Goal: Information Seeking & Learning: Learn about a topic

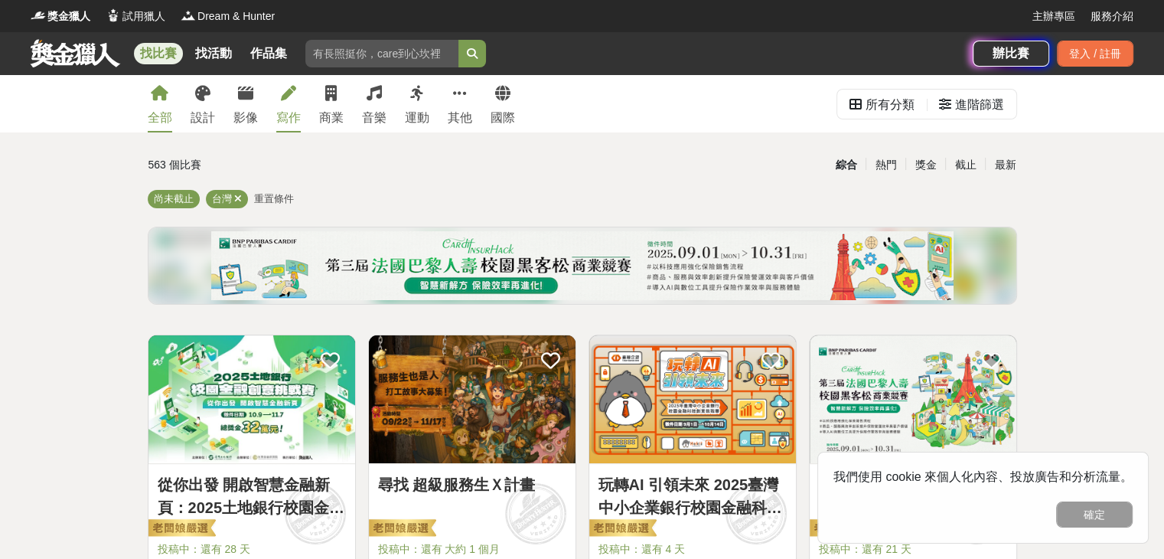
click at [294, 113] on div "寫作" at bounding box center [288, 118] width 24 height 18
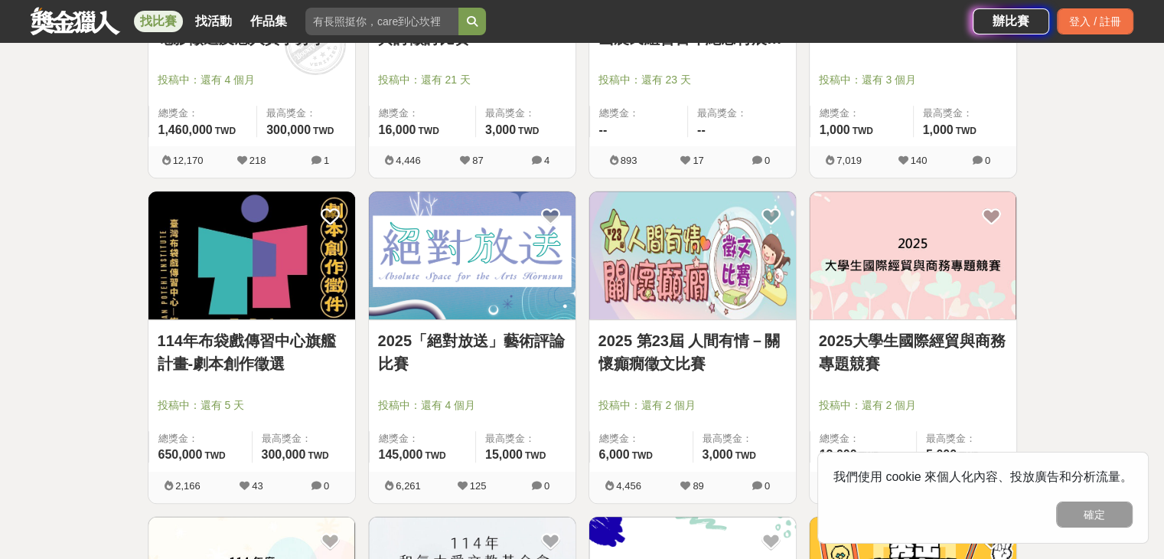
scroll to position [842, 0]
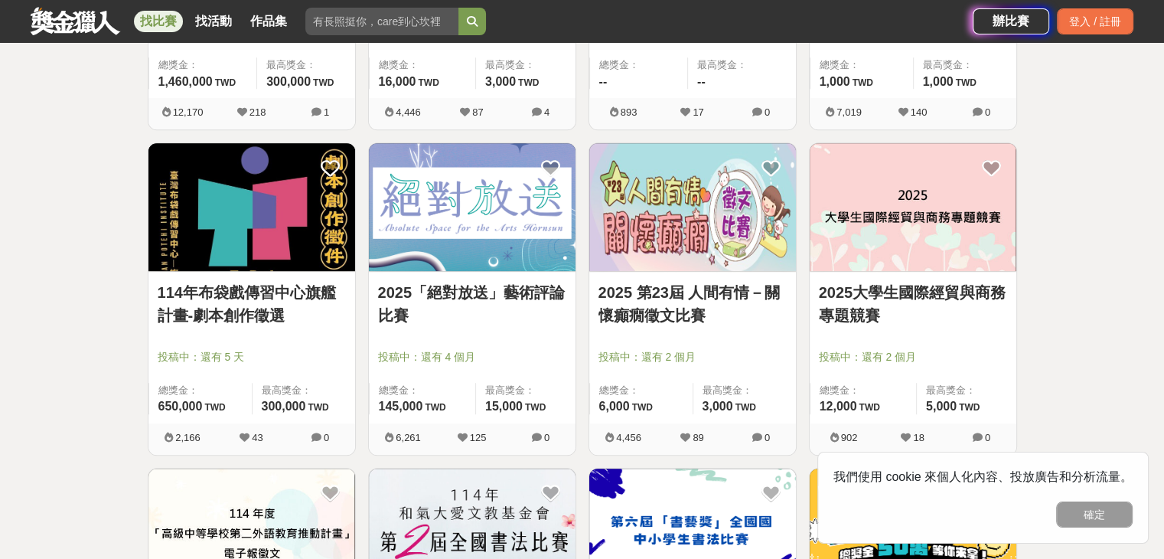
click at [273, 310] on link "114年布袋戲傳習中心旗艦計畫-劇本創作徵選" at bounding box center [252, 304] width 188 height 46
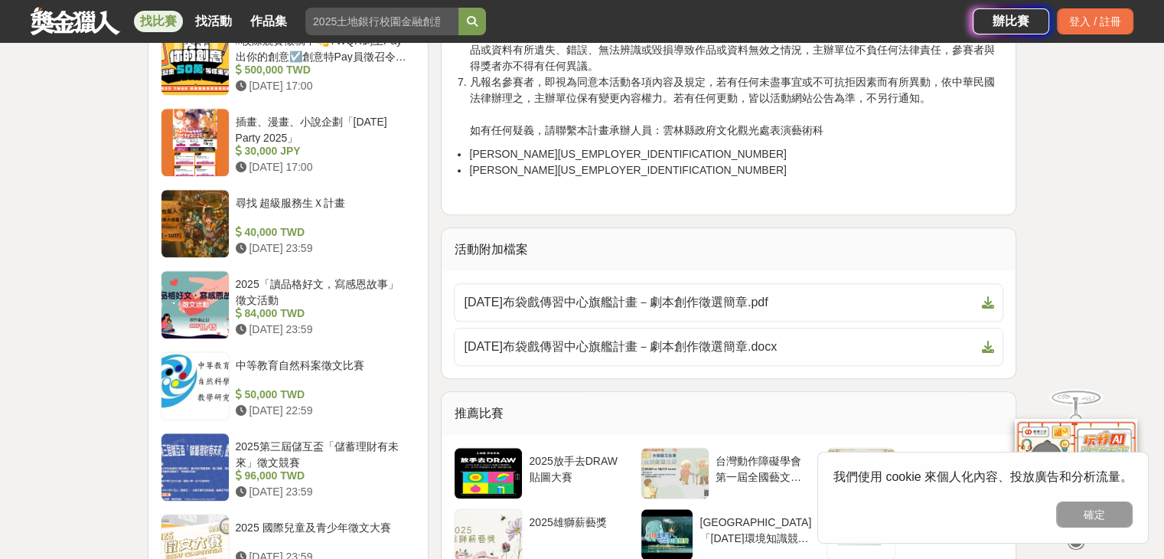
scroll to position [1608, 0]
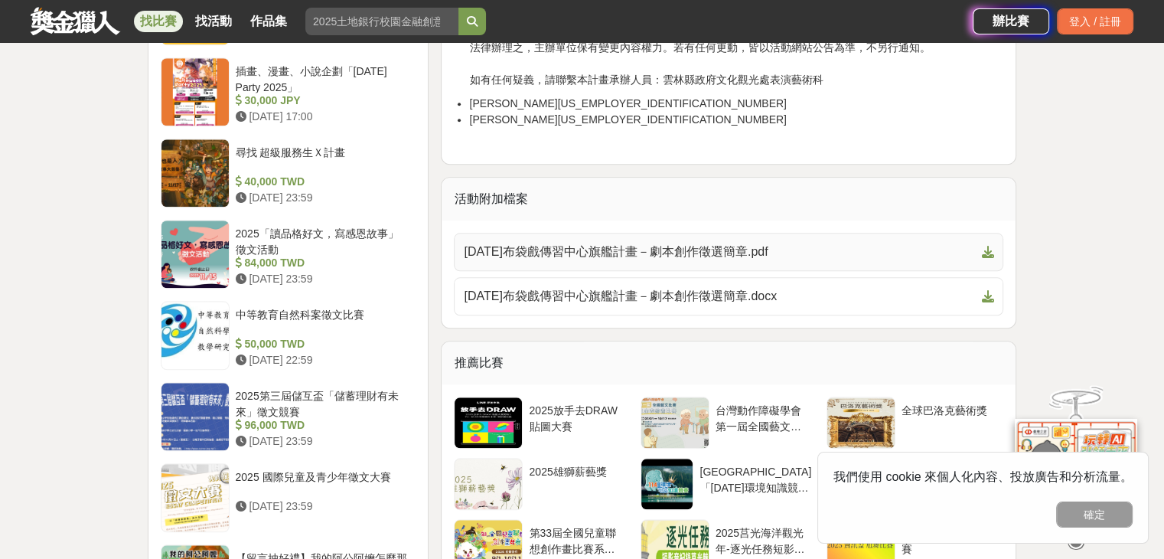
click at [785, 243] on span "[DATE]布袋戲傳習中心旗艦計畫－劇本創作徵選簡章.pdf" at bounding box center [719, 252] width 511 height 18
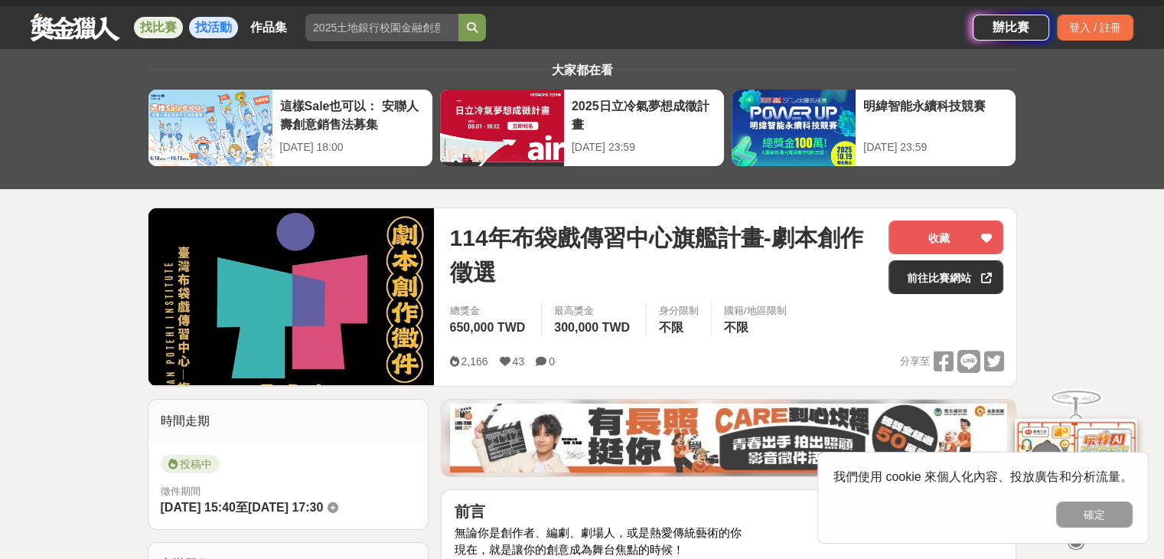
scroll to position [0, 0]
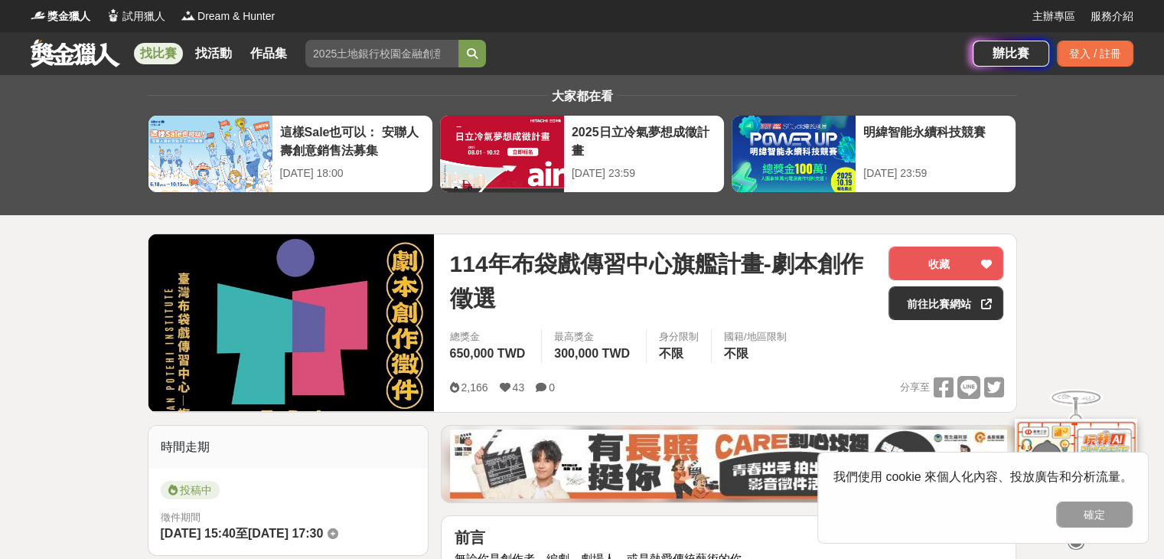
click at [70, 50] on link at bounding box center [75, 52] width 93 height 29
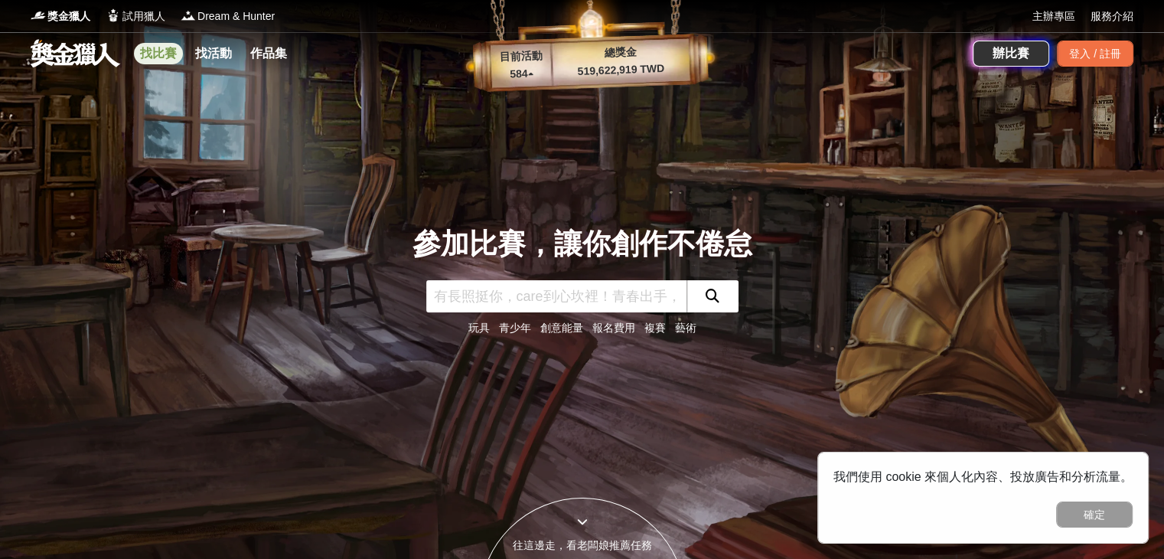
click at [156, 52] on link "找比賽" at bounding box center [158, 53] width 49 height 21
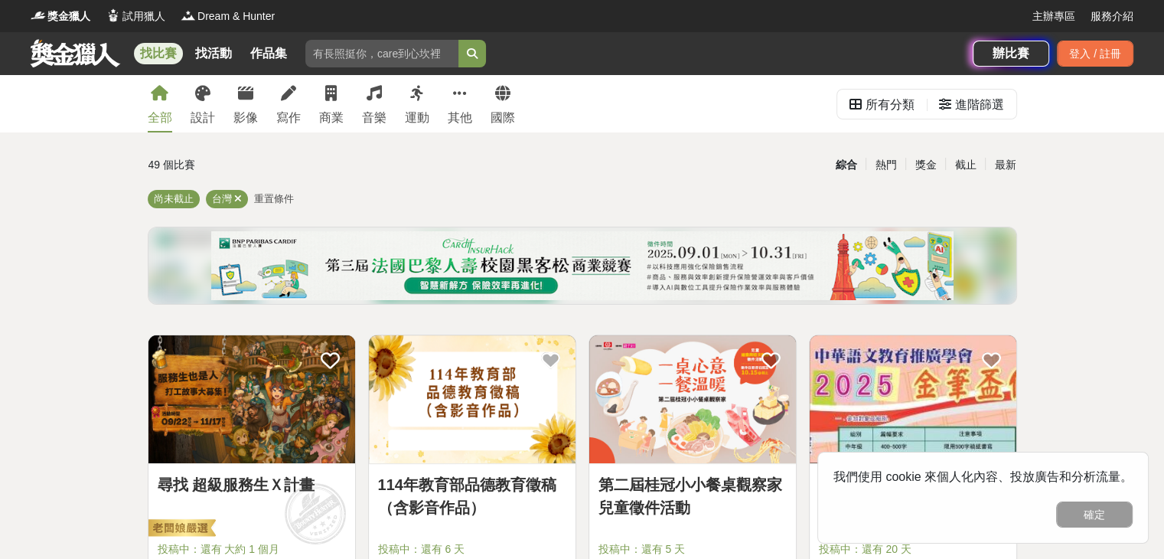
click at [301, 108] on div "全部 設計 影像 寫作 商業 音樂 運動 其他 國際" at bounding box center [332, 103] width 386 height 57
click at [285, 113] on div "寫作" at bounding box center [288, 118] width 24 height 18
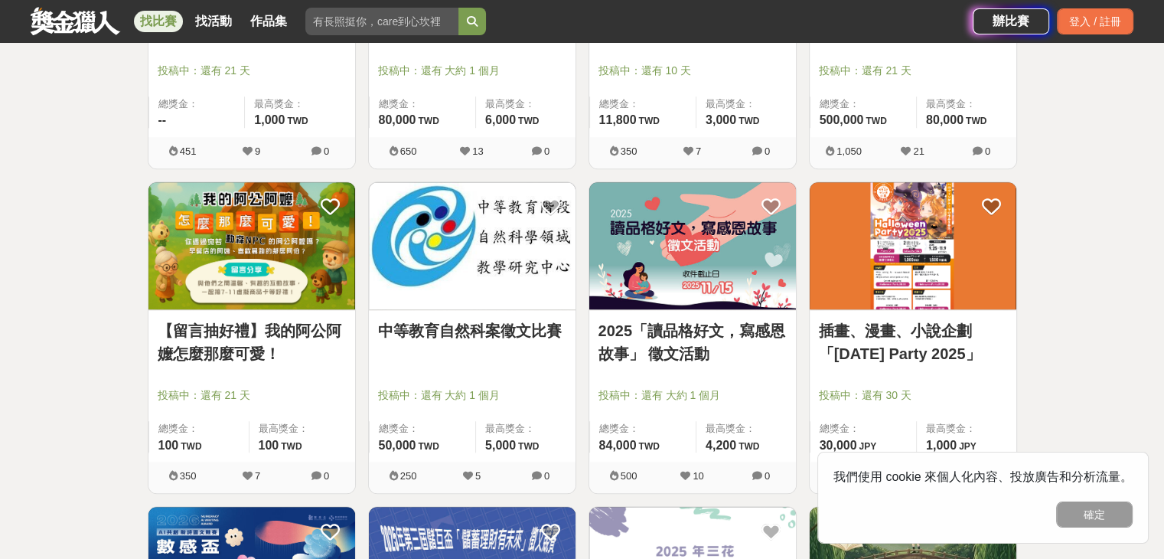
scroll to position [1531, 0]
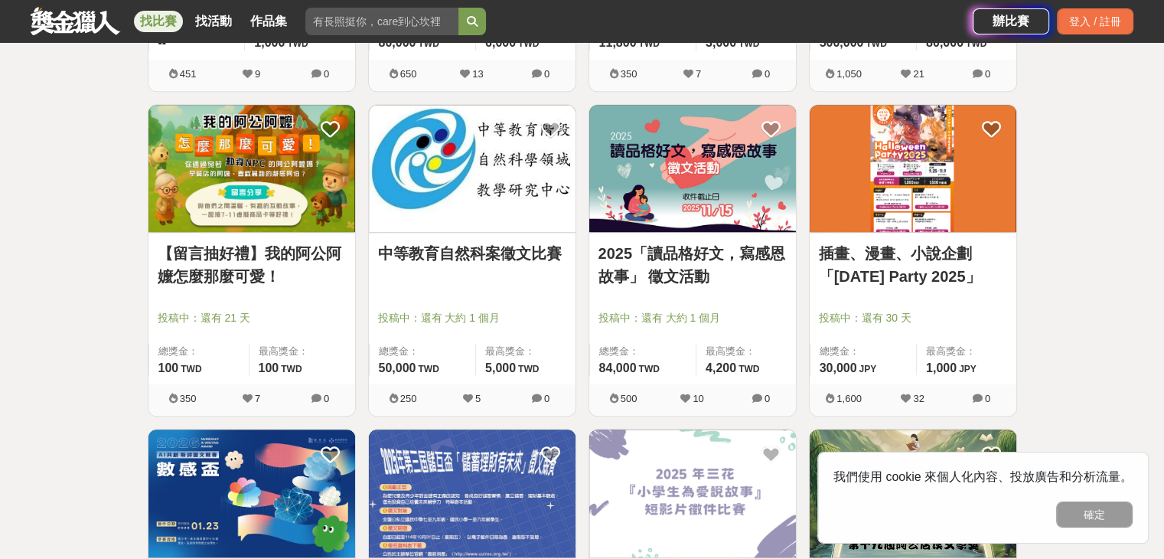
click at [963, 216] on img at bounding box center [913, 169] width 207 height 128
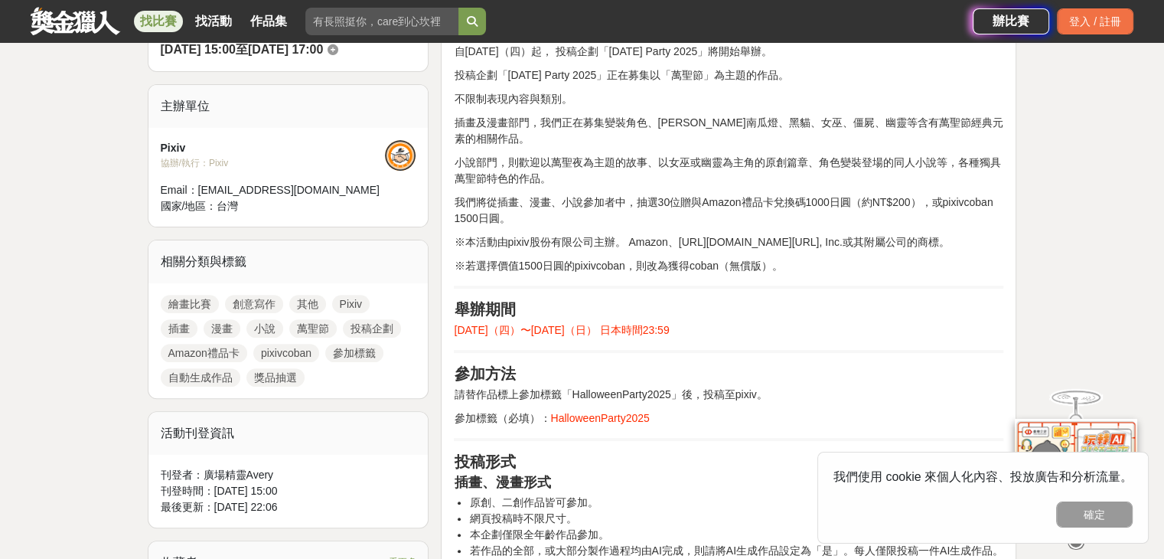
scroll to position [612, 0]
